Goal: Check status: Check status

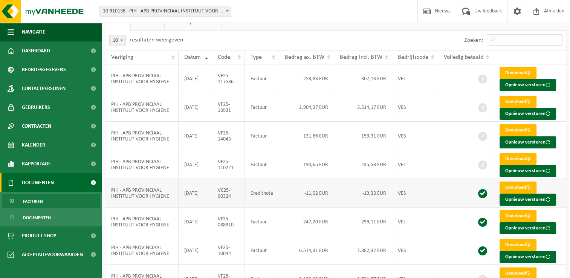
click at [276, 188] on td "Creditnota" at bounding box center [262, 193] width 34 height 29
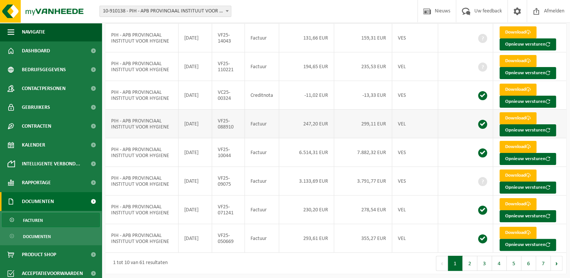
scroll to position [89, 0]
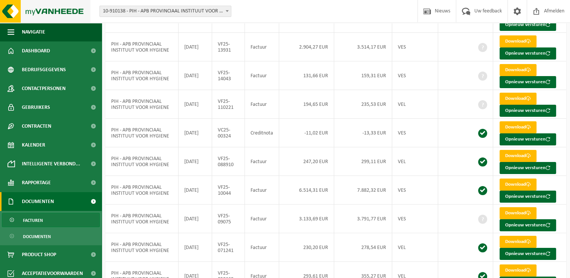
click at [356, 82] on td "159,31 EUR" at bounding box center [363, 75] width 58 height 29
click at [300, 58] on td "2.904,27 EUR" at bounding box center [306, 47] width 55 height 29
click at [277, 81] on td "Factuur" at bounding box center [262, 75] width 34 height 29
click at [344, 23] on div "Vestiging: 10-910138 - PIH - APB PROVINCIAAL INSTITUUT VOOR HYGIENE - ANTWERPEN…" at bounding box center [285, 11] width 570 height 23
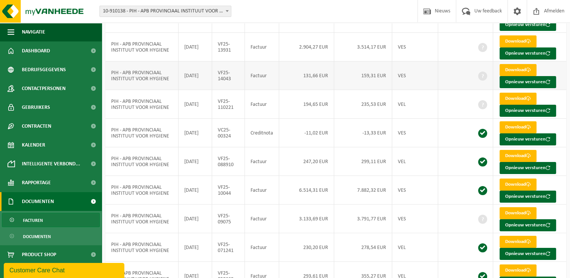
click at [284, 72] on td "131,66 EUR" at bounding box center [306, 75] width 55 height 29
click at [249, 130] on td "Creditnota" at bounding box center [262, 133] width 34 height 29
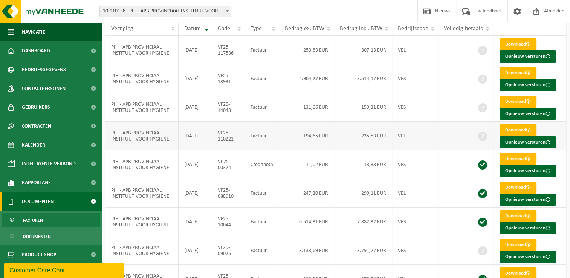
scroll to position [113, 0]
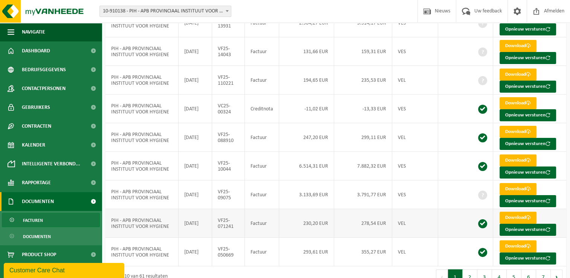
click at [268, 209] on td "Factuur" at bounding box center [262, 223] width 34 height 29
click at [344, 62] on td "159,31 EUR" at bounding box center [363, 51] width 58 height 29
